Goal: Information Seeking & Learning: Check status

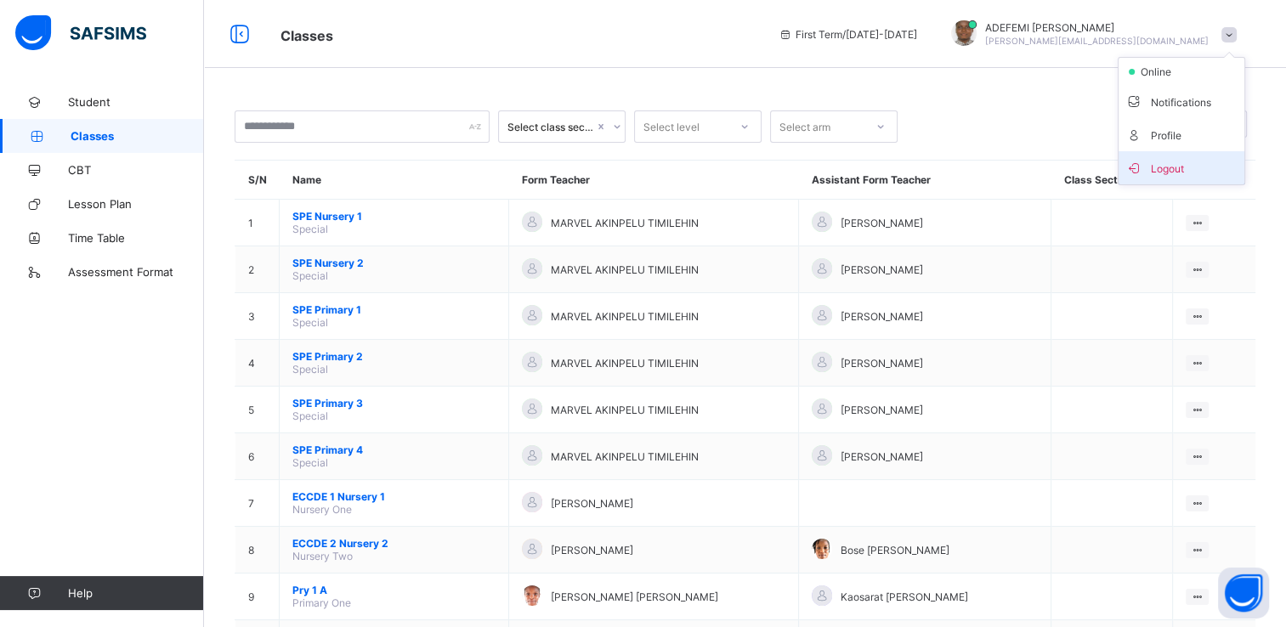
click at [1181, 168] on span "Logout" at bounding box center [1181, 168] width 112 height 20
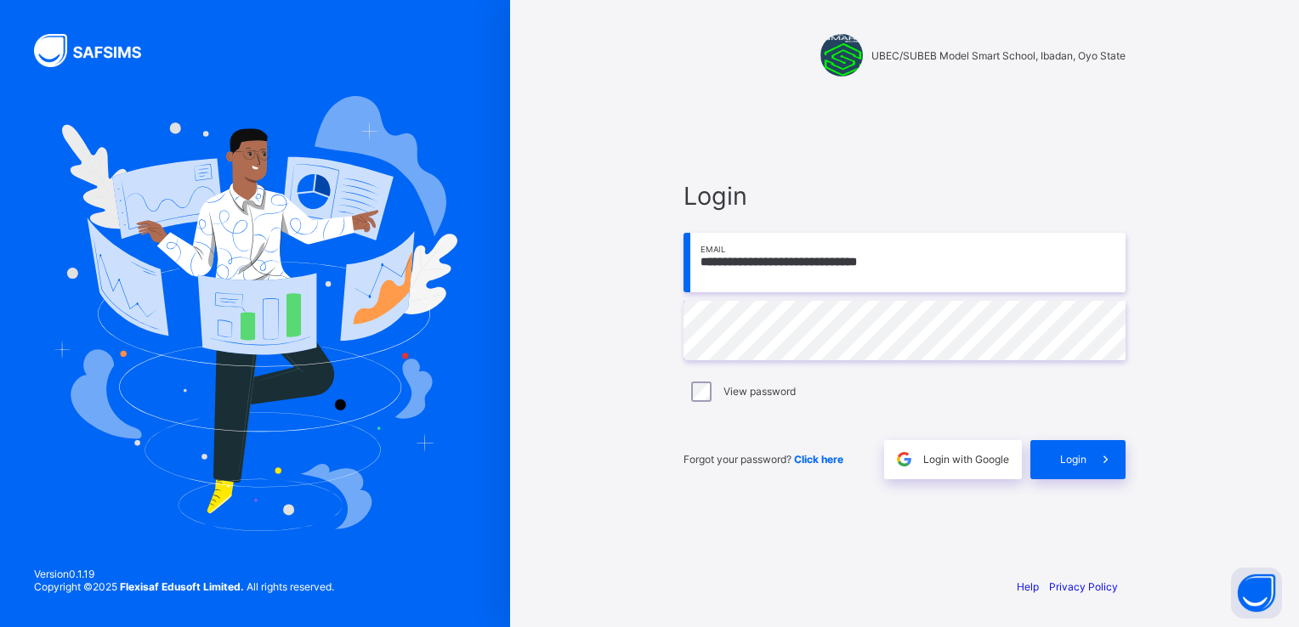
click at [930, 265] on input "**********" at bounding box center [904, 263] width 442 height 60
paste input "email"
type input "**********"
click at [1065, 451] on div "Login" at bounding box center [1077, 459] width 95 height 39
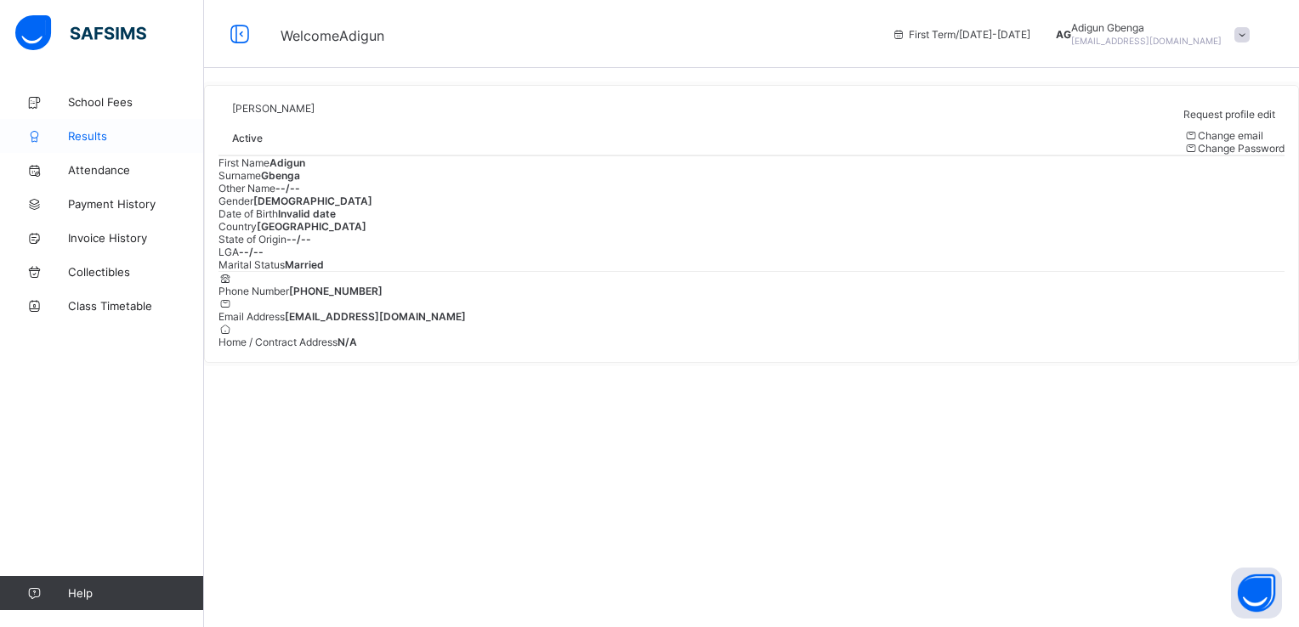
click at [80, 134] on span "Results" at bounding box center [136, 136] width 136 height 14
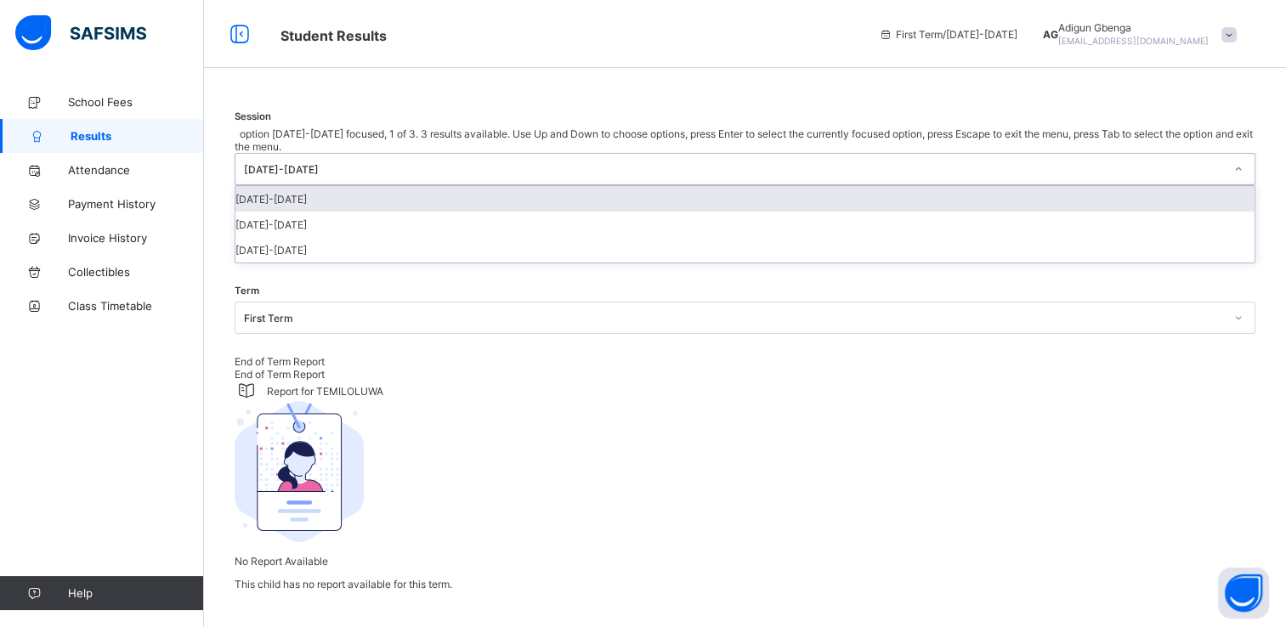
click at [1233, 178] on icon at bounding box center [1238, 169] width 10 height 17
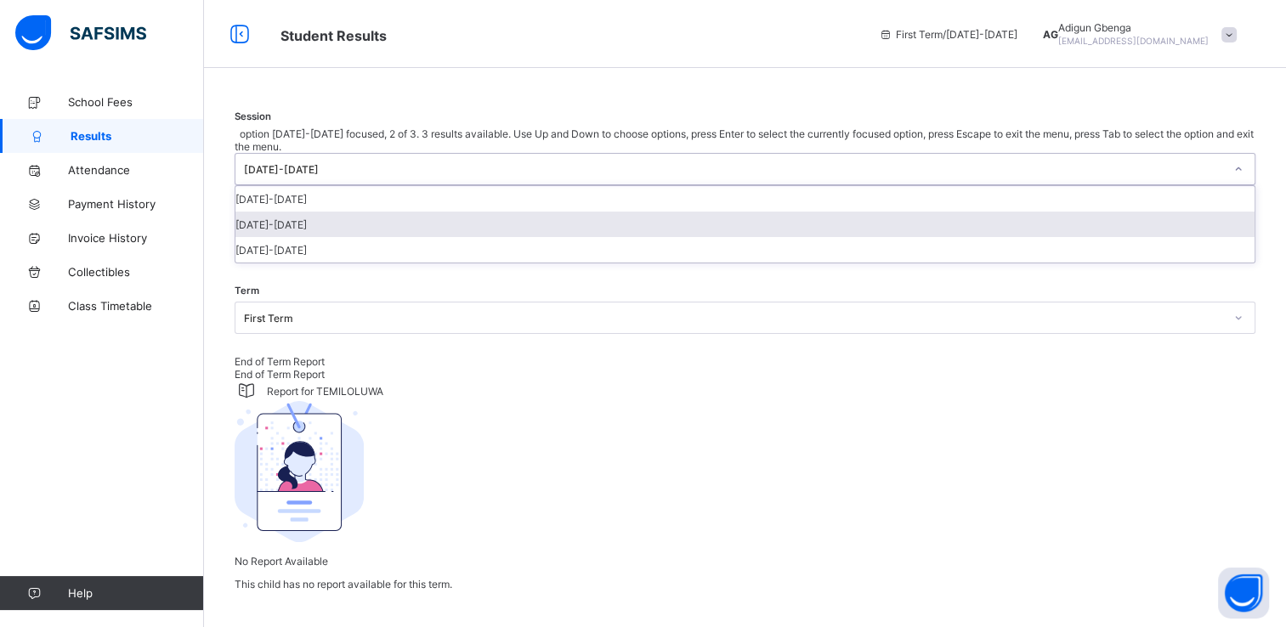
click at [286, 237] on div "[DATE]-[DATE]" at bounding box center [744, 225] width 1019 height 26
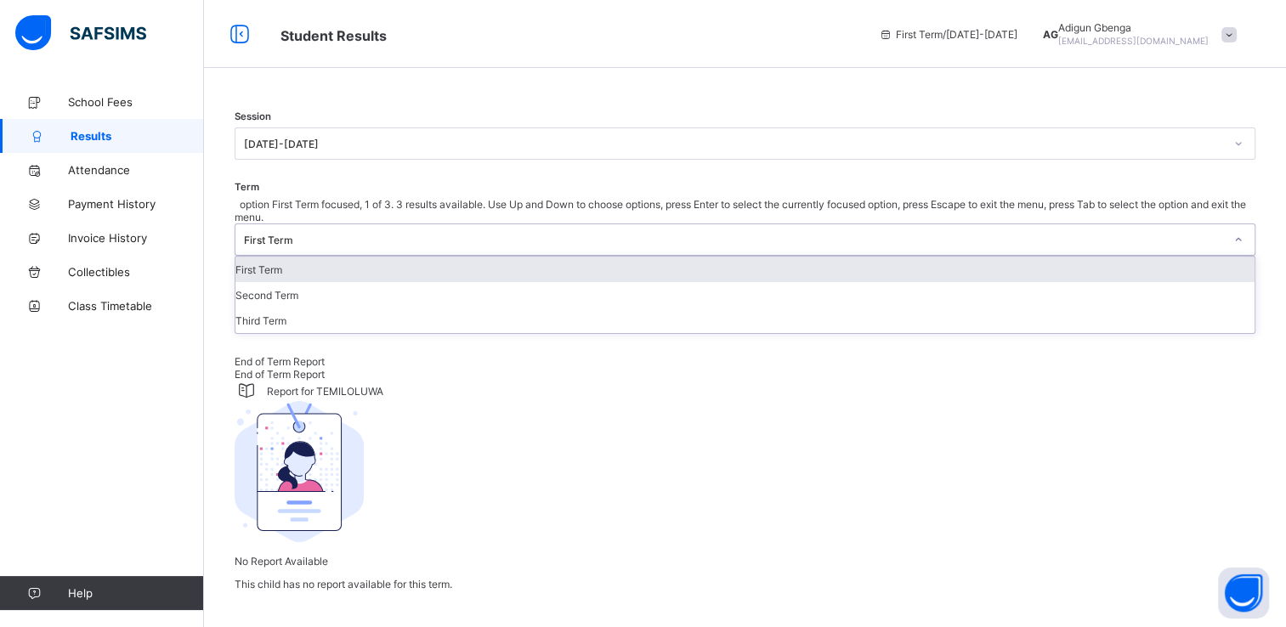
click at [522, 236] on div "First Term" at bounding box center [734, 240] width 980 height 13
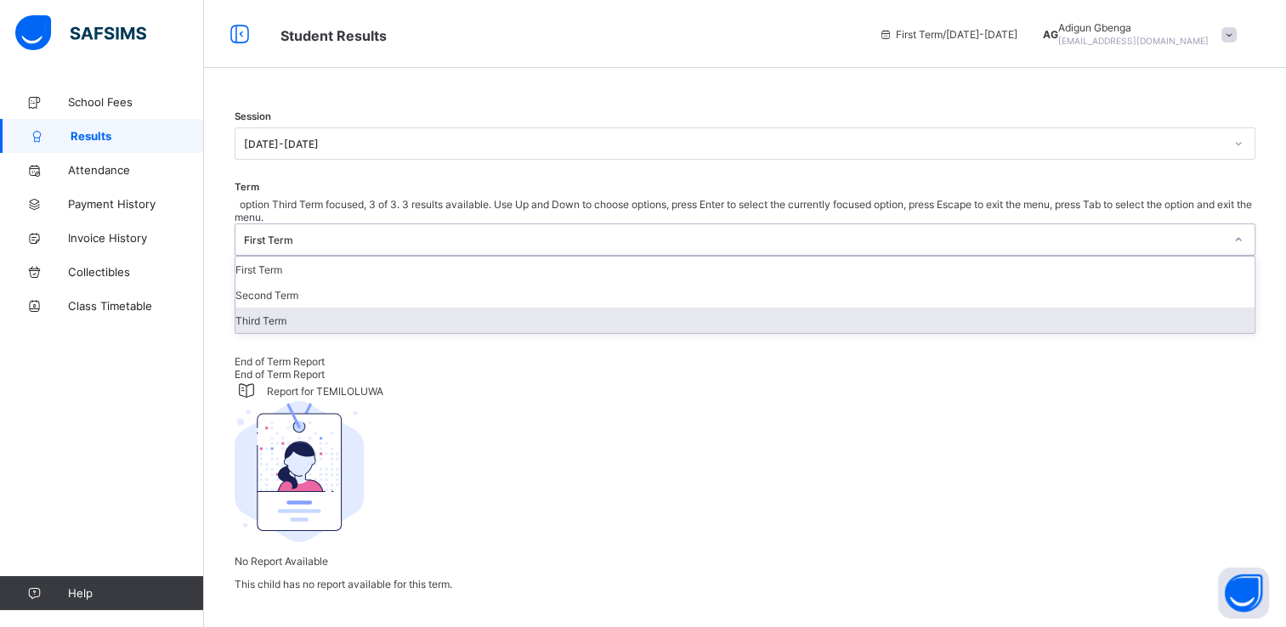
click at [479, 329] on div "Third Term" at bounding box center [744, 321] width 1019 height 26
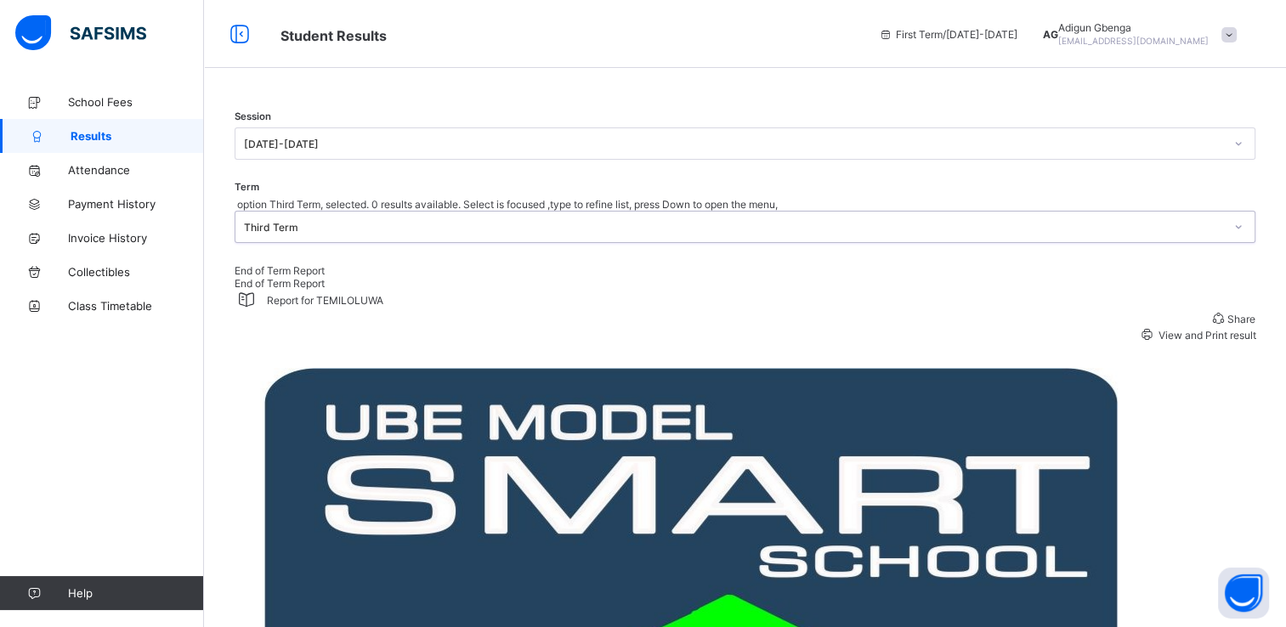
click at [1199, 342] on span "View and Print result" at bounding box center [1206, 335] width 100 height 13
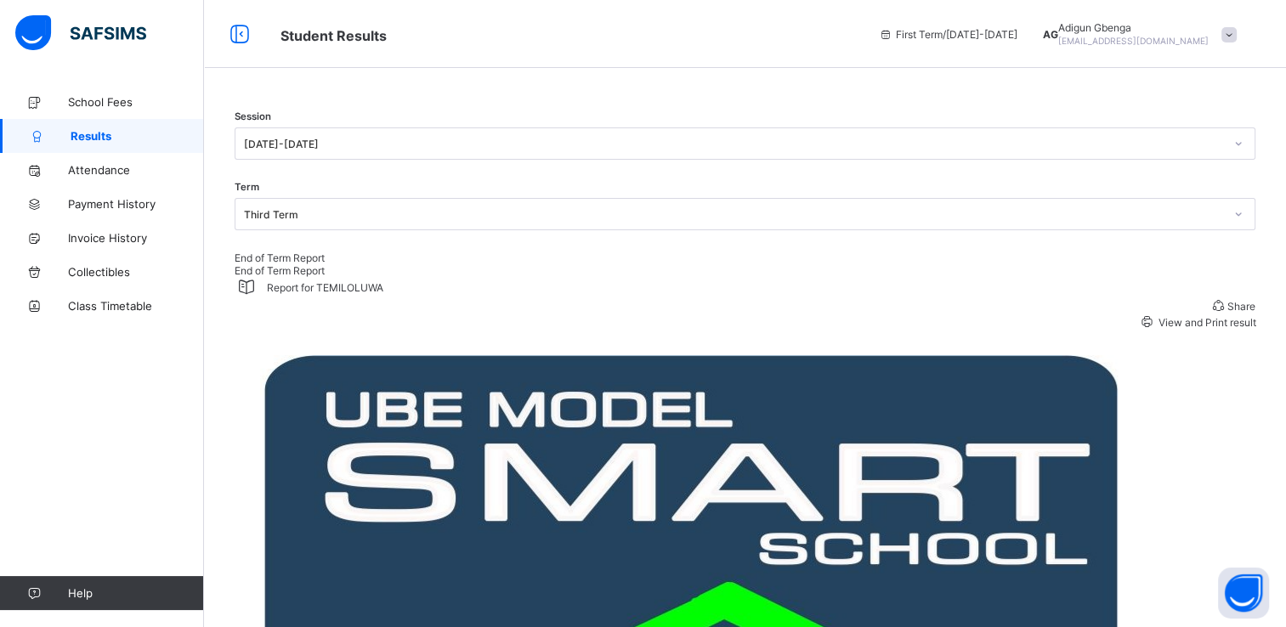
click at [578, 111] on div at bounding box center [745, 111] width 1021 height 0
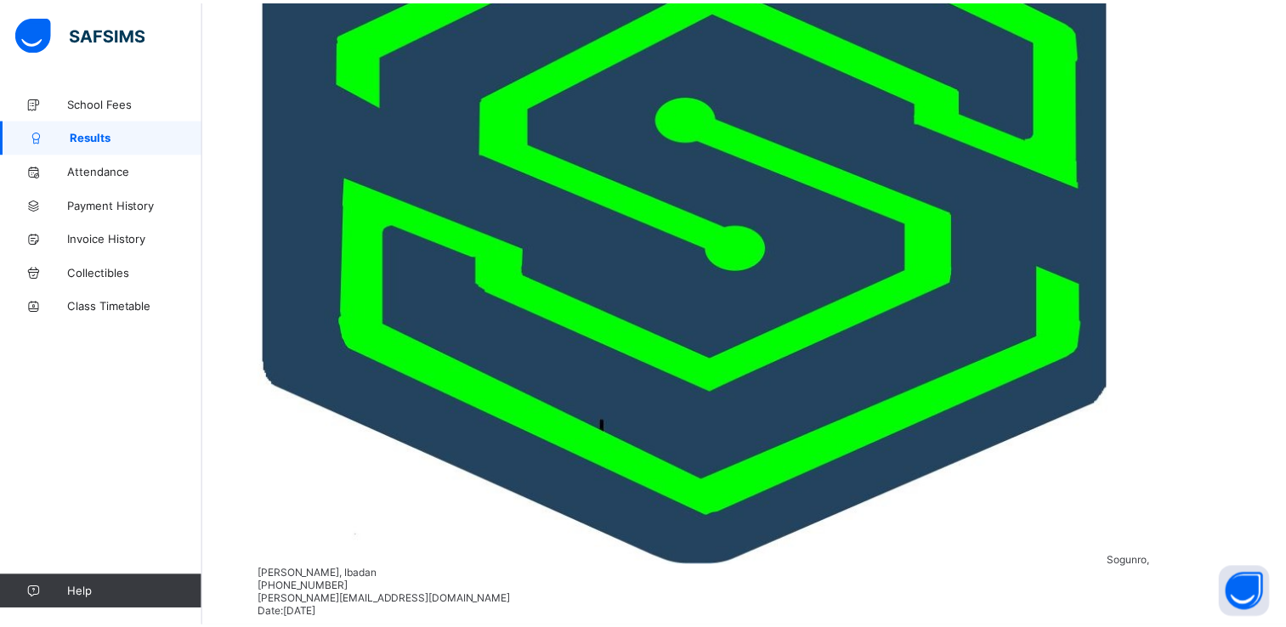
scroll to position [775, 0]
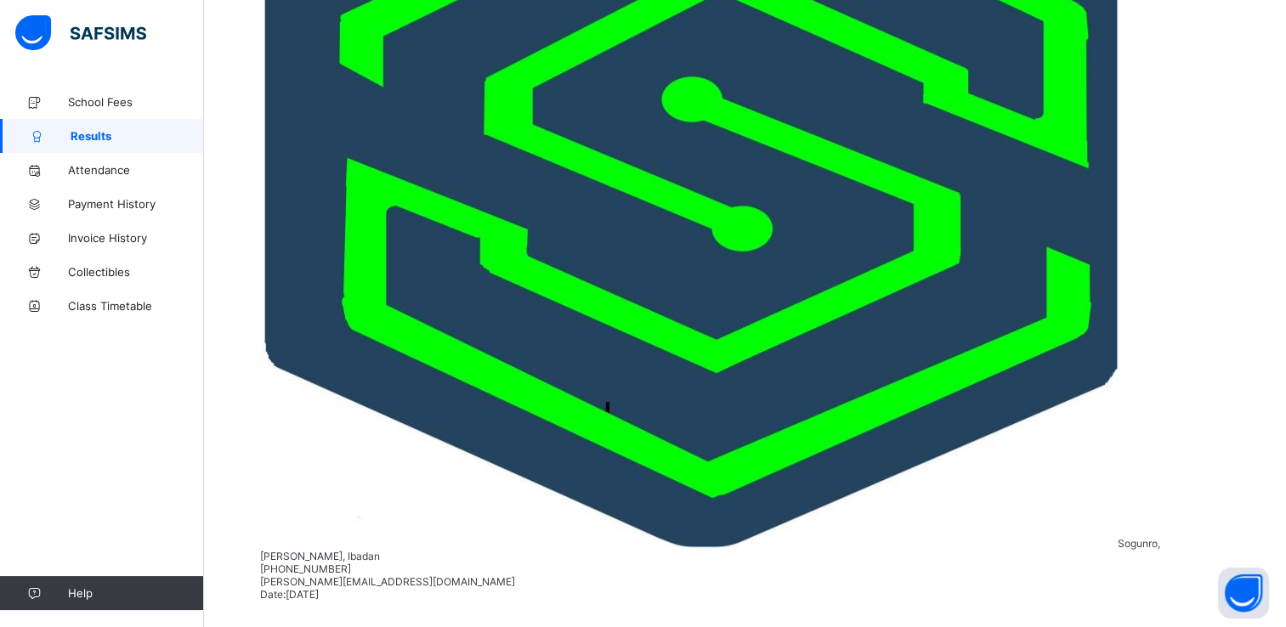
scroll to position [226, 0]
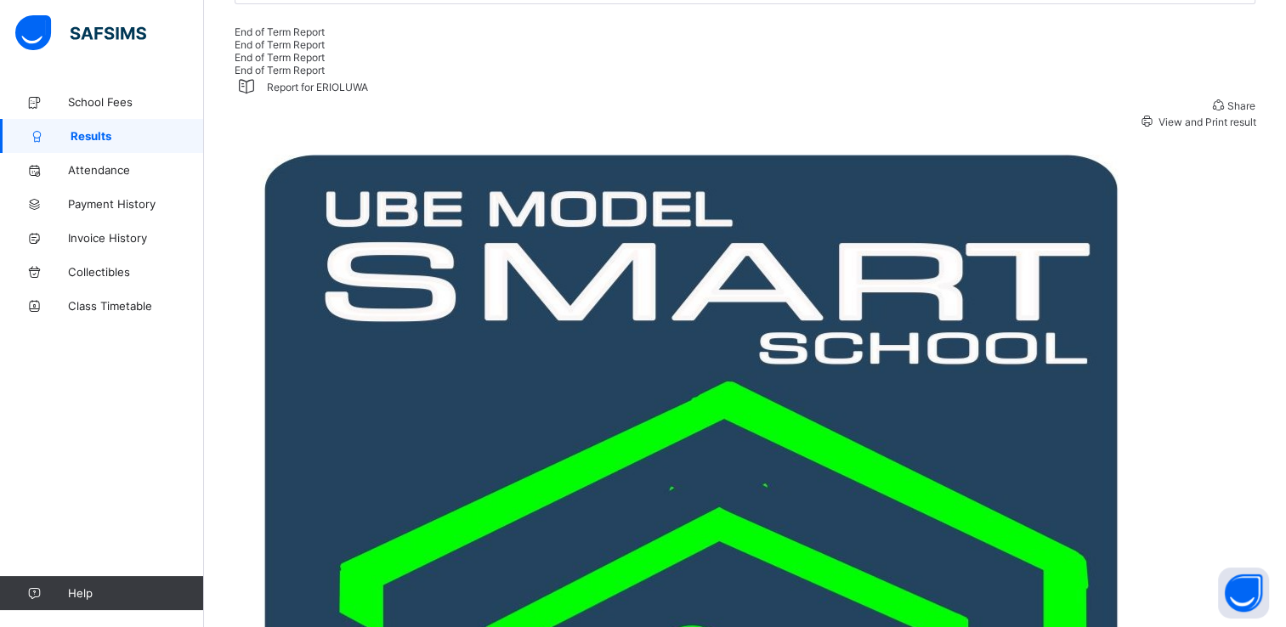
click at [1203, 128] on span "View and Print result" at bounding box center [1206, 122] width 100 height 13
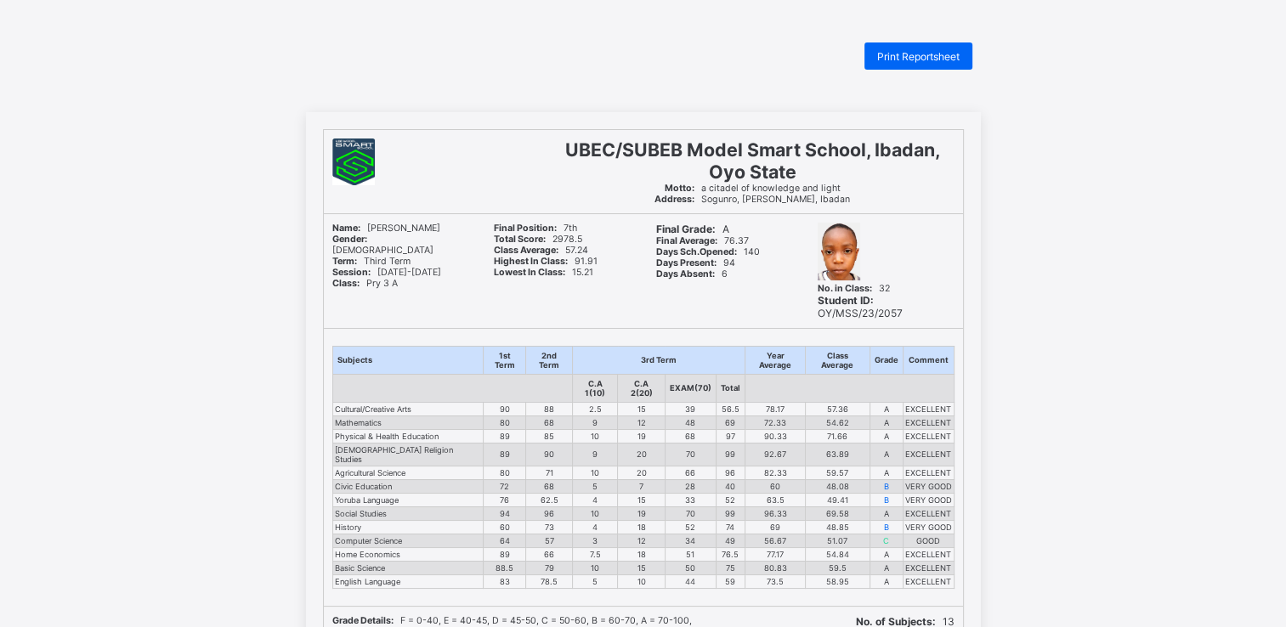
click at [925, 60] on span "Print Reportsheet" at bounding box center [918, 56] width 82 height 13
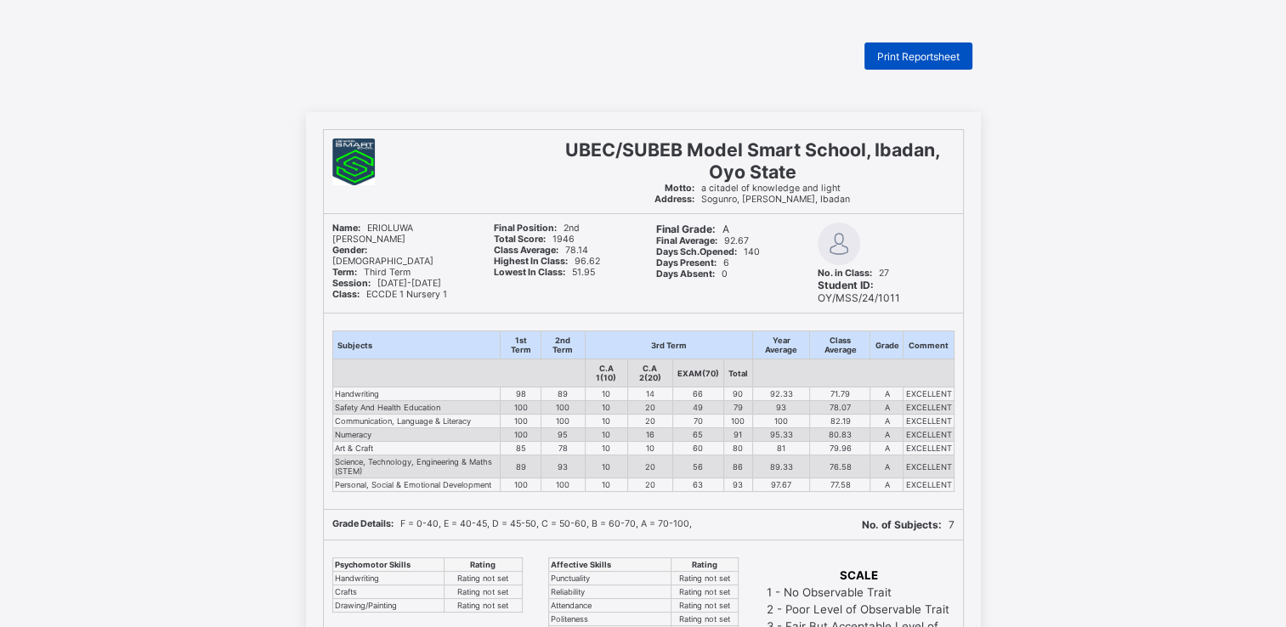
click at [904, 59] on span "Print Reportsheet" at bounding box center [918, 56] width 82 height 13
